Goal: Task Accomplishment & Management: Use online tool/utility

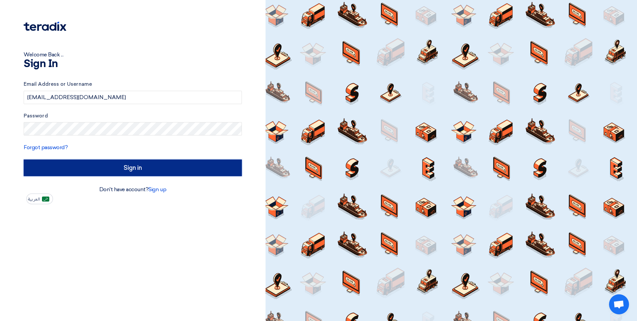
click at [104, 166] on input "Sign in" at bounding box center [133, 167] width 218 height 17
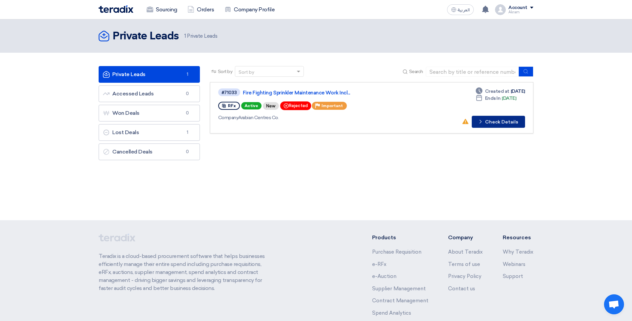
click at [499, 123] on button "Check details Check Details" at bounding box center [498, 122] width 53 height 12
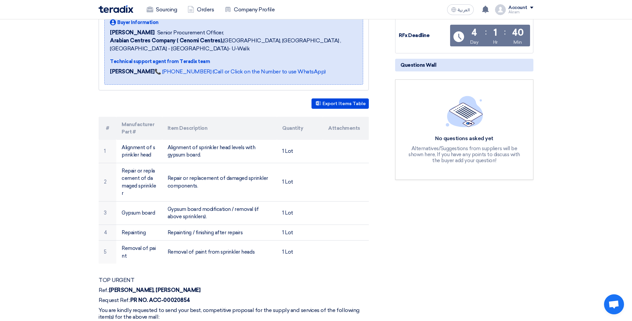
scroll to position [133, 0]
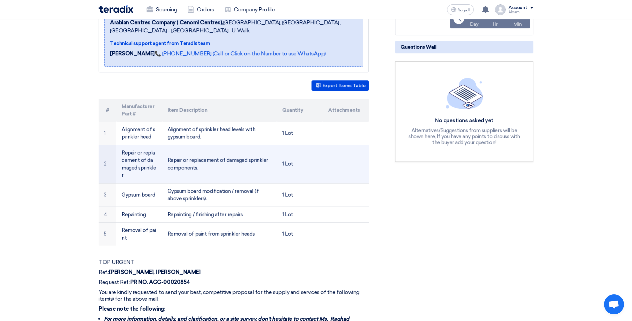
drag, startPoint x: 151, startPoint y: 168, endPoint x: 120, endPoint y: 150, distance: 36.0
click at [120, 150] on td "Repair or replacement of damaged sprinkler" at bounding box center [139, 164] width 46 height 38
drag, startPoint x: 120, startPoint y: 150, endPoint x: 143, endPoint y: 160, distance: 24.5
click at [143, 160] on td "Repair or replacement of damaged sprinkler" at bounding box center [139, 164] width 46 height 38
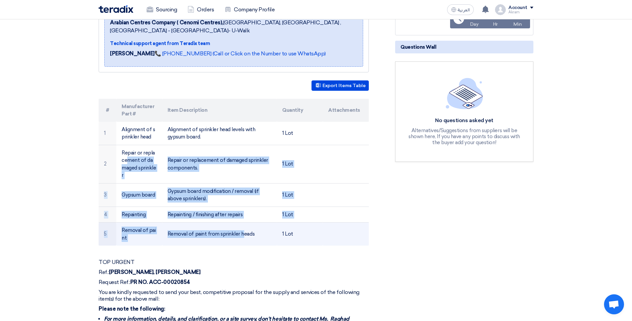
drag, startPoint x: 122, startPoint y: 151, endPoint x: 205, endPoint y: 218, distance: 106.4
click at [205, 218] on tbody "1 Alignment of sprinkler head Alignment of sprinkler head levels with gypsum bo…" at bounding box center [234, 184] width 270 height 124
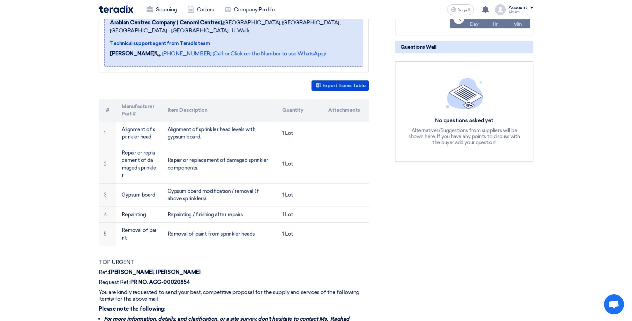
click at [48, 213] on section "Fire Fighting Sprinkler Maintenance Work Including Civil Works - [PERSON_NAME] …" at bounding box center [316, 259] width 632 height 592
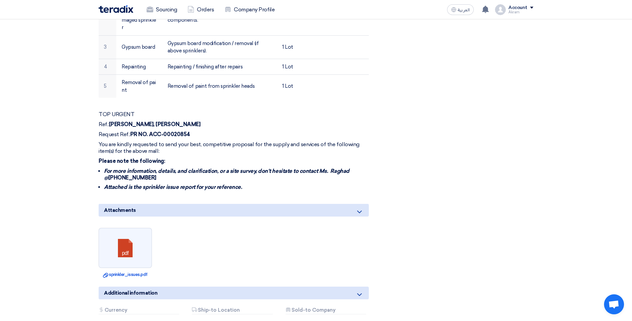
scroll to position [300, 0]
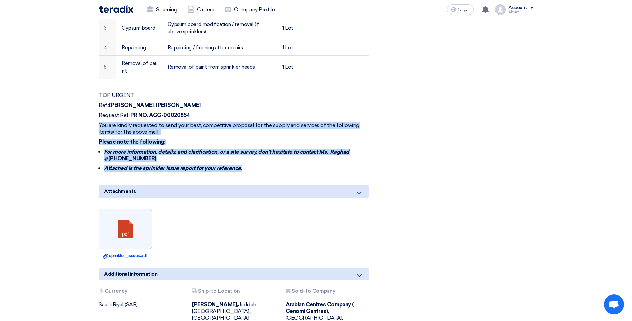
drag, startPoint x: 241, startPoint y: 162, endPoint x: 90, endPoint y: 112, distance: 158.7
click at [90, 112] on section "Fire Fighting Sprinkler Maintenance Work Including Civil Works - [PERSON_NAME] …" at bounding box center [316, 92] width 632 height 592
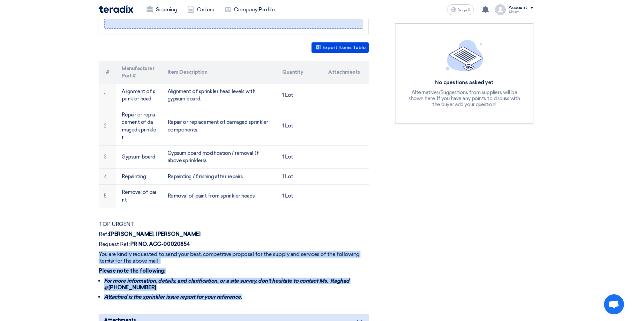
scroll to position [167, 0]
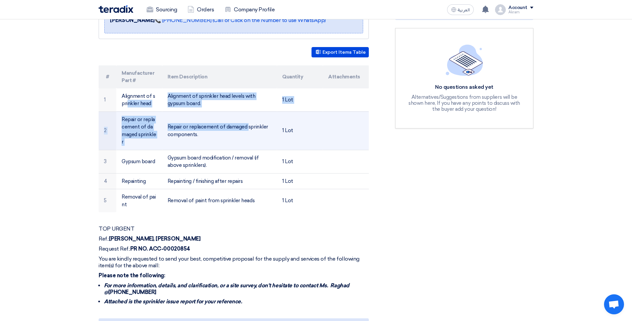
drag, startPoint x: 123, startPoint y: 95, endPoint x: 203, endPoint y: 114, distance: 82.6
click at [203, 114] on tbody "1 Alignment of sprinkler head Alignment of sprinkler head levels with gypsum bo…" at bounding box center [234, 150] width 270 height 124
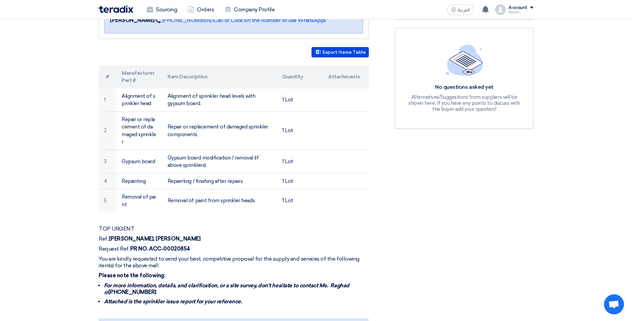
click at [9, 126] on section "Fire Fighting Sprinkler Maintenance Work Including Civil Works - [PERSON_NAME] …" at bounding box center [316, 226] width 632 height 592
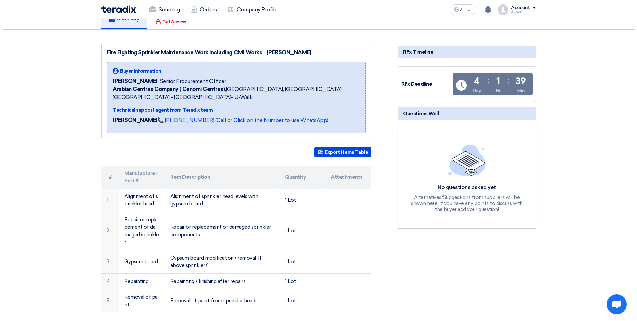
scroll to position [0, 0]
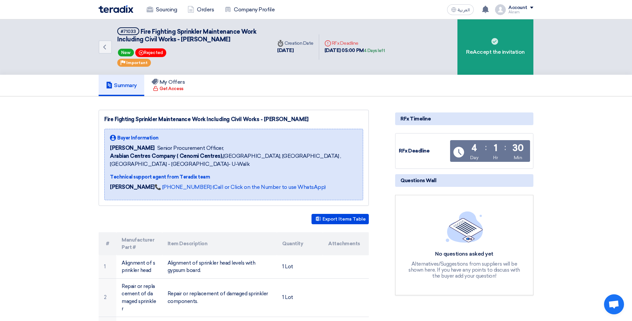
click at [524, 8] on div "Account" at bounding box center [517, 8] width 19 height 6
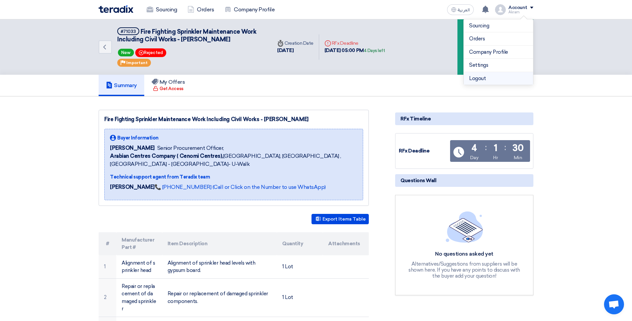
click at [475, 79] on li "Logout" at bounding box center [498, 78] width 69 height 13
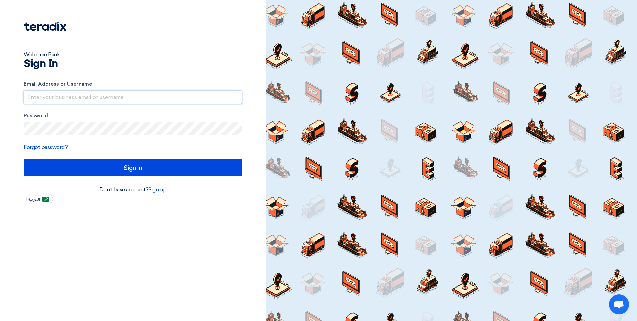
type input "[EMAIL_ADDRESS][DOMAIN_NAME]"
